Goal: Task Accomplishment & Management: Manage account settings

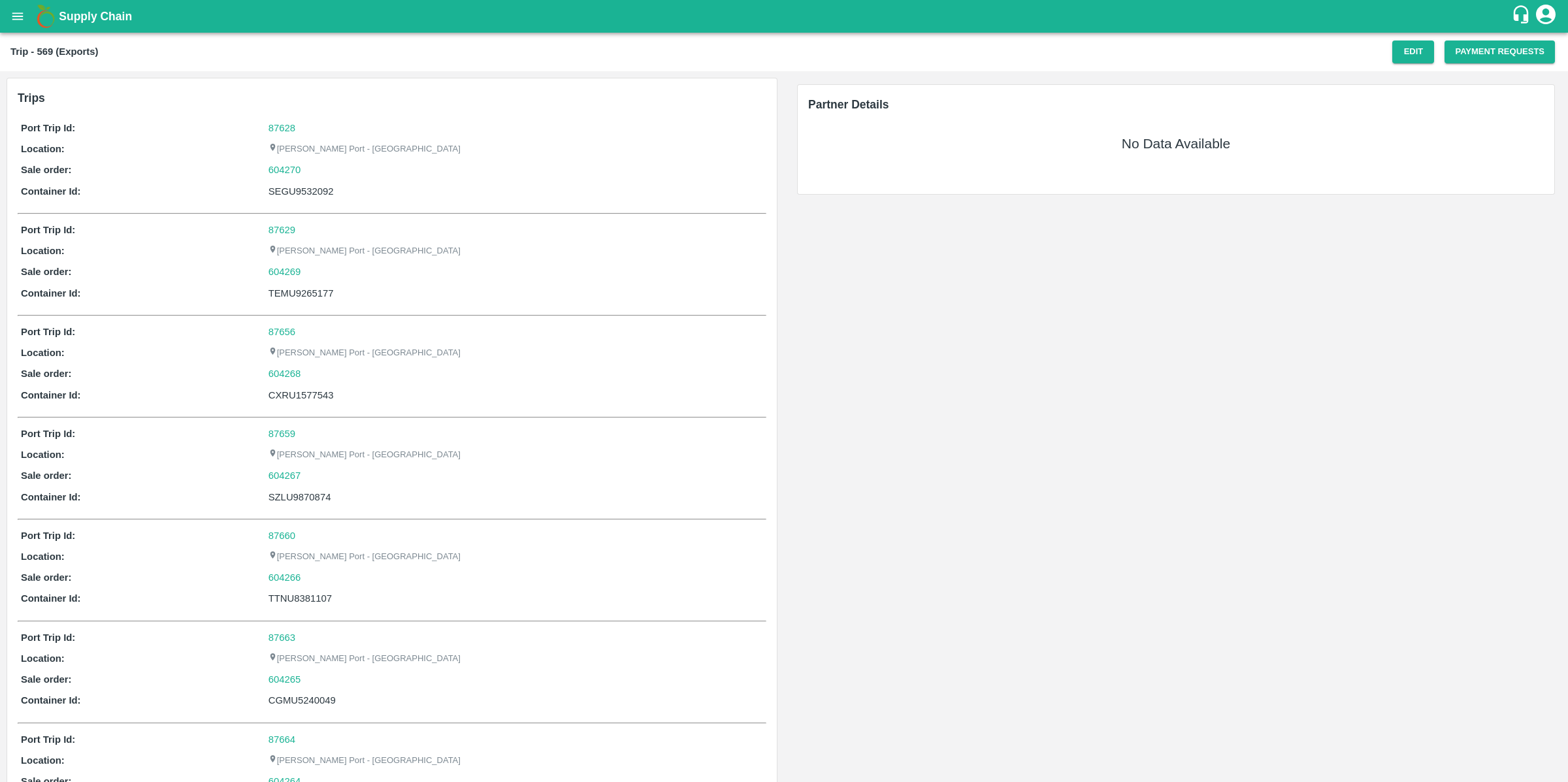
click at [1424, 69] on div "Trip - 569 (Exports) Edit Payment Requests" at bounding box center [784, 52] width 1568 height 38
click at [1414, 56] on button "Edit" at bounding box center [1413, 52] width 42 height 23
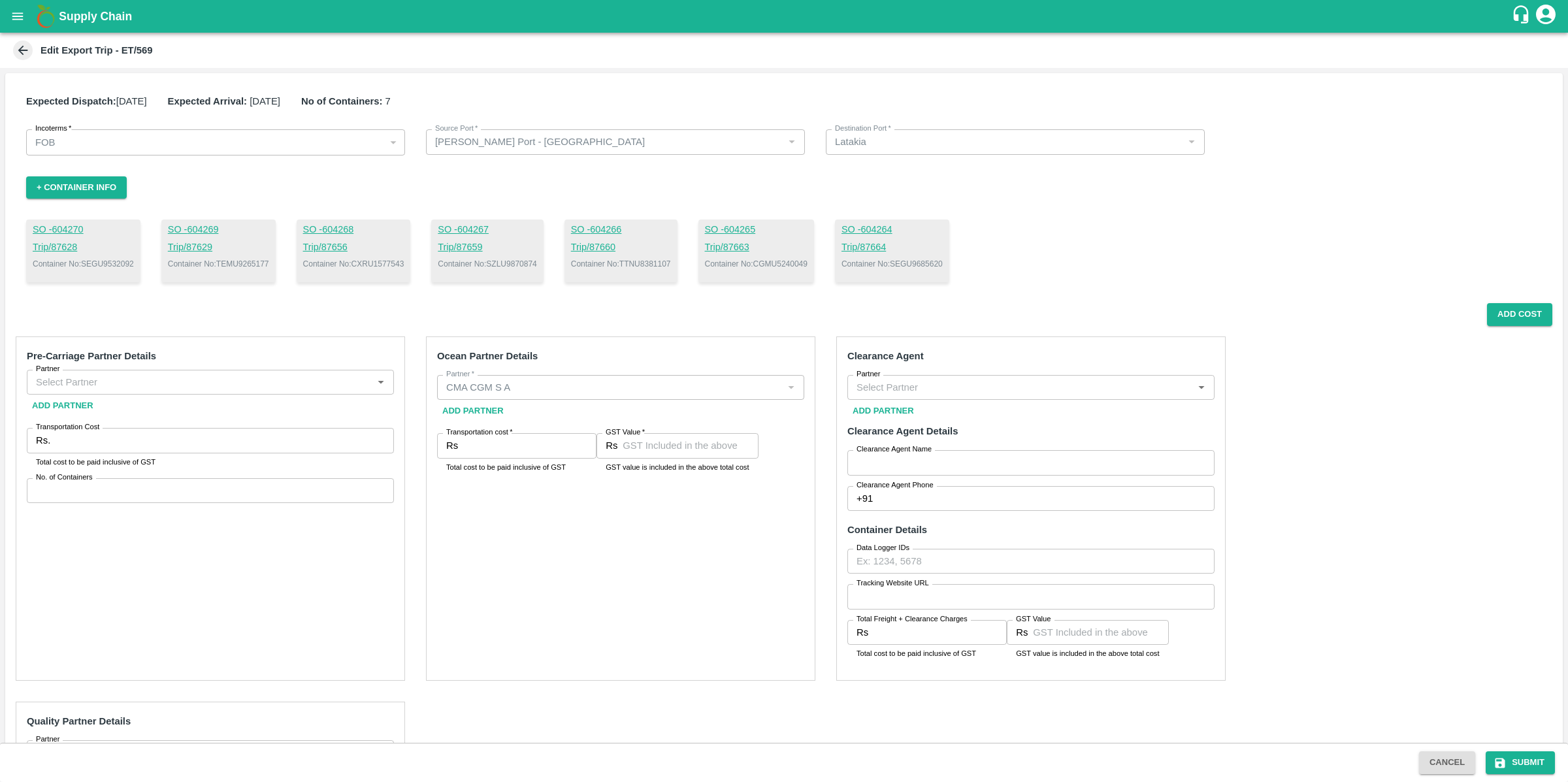
click at [90, 360] on strong "Pre-Carriage Partner Details" at bounding box center [91, 356] width 129 height 10
